Goal: Find specific fact: Find specific fact

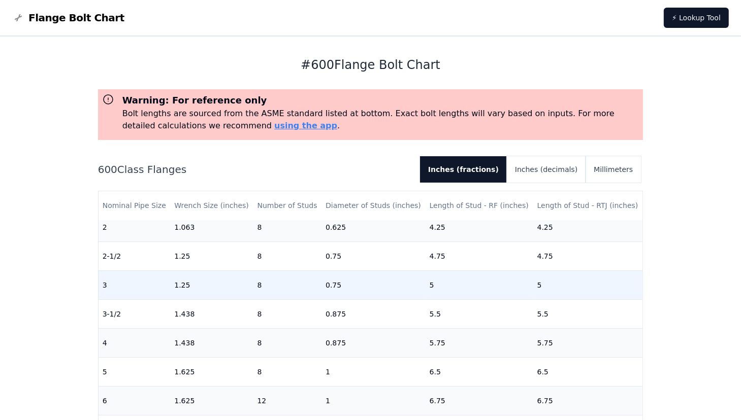
scroll to position [51, 0]
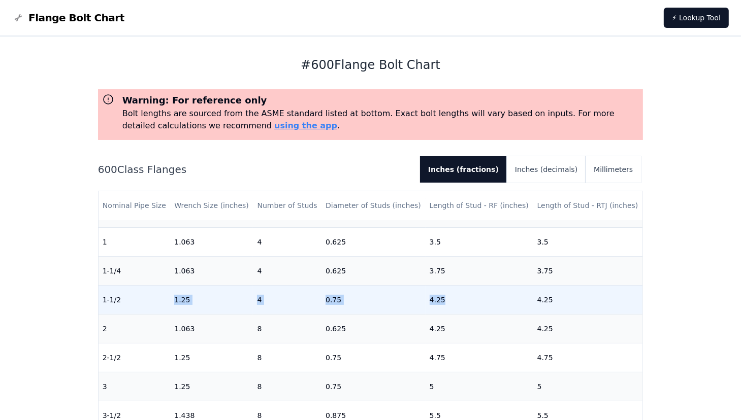
drag, startPoint x: 172, startPoint y: 298, endPoint x: 449, endPoint y: 297, distance: 277.2
click at [449, 297] on tr "1-1/2 1.25 4 0.75 4.25 4.25" at bounding box center [370, 299] width 544 height 29
drag, startPoint x: 449, startPoint y: 297, endPoint x: 389, endPoint y: 303, distance: 60.1
click at [389, 303] on td "0.75" at bounding box center [373, 299] width 104 height 29
click at [440, 298] on td "4.25" at bounding box center [479, 299] width 108 height 29
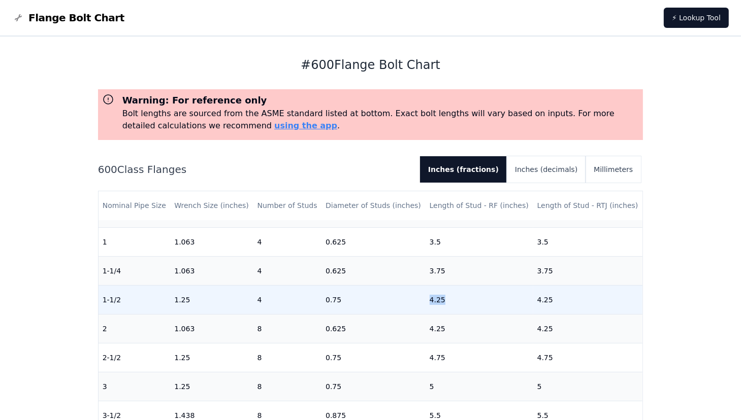
drag, startPoint x: 454, startPoint y: 298, endPoint x: 423, endPoint y: 299, distance: 30.5
click at [425, 299] on td "4.25" at bounding box center [479, 299] width 108 height 29
drag, startPoint x: 423, startPoint y: 299, endPoint x: 528, endPoint y: 298, distance: 104.6
click at [533, 298] on td "4.25" at bounding box center [588, 299] width 110 height 29
drag, startPoint x: 528, startPoint y: 298, endPoint x: 509, endPoint y: 302, distance: 19.1
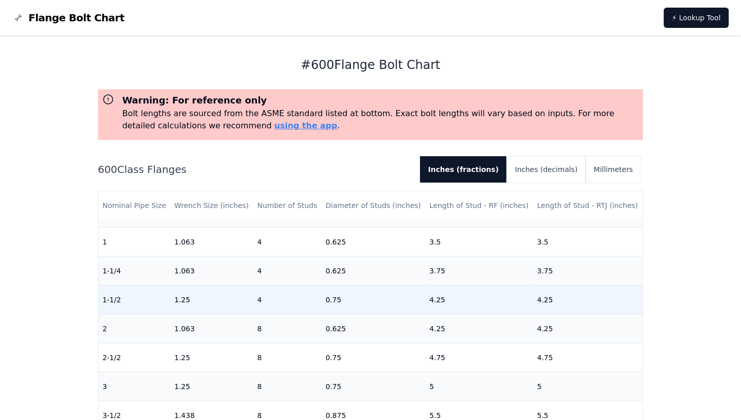
click at [509, 302] on td "4.25" at bounding box center [479, 299] width 108 height 29
